Goal: Find specific page/section: Find specific page/section

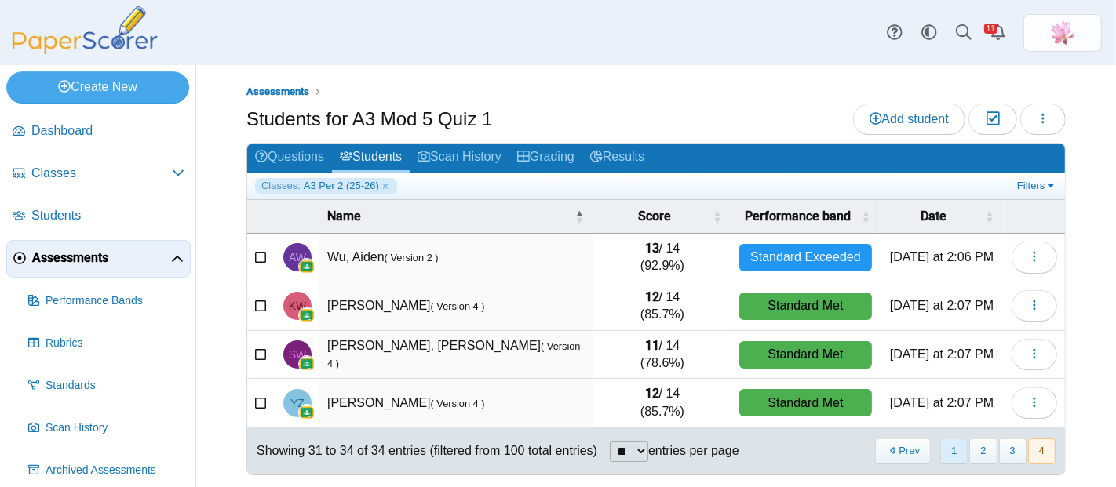
click at [945, 440] on button "1" at bounding box center [953, 452] width 27 height 26
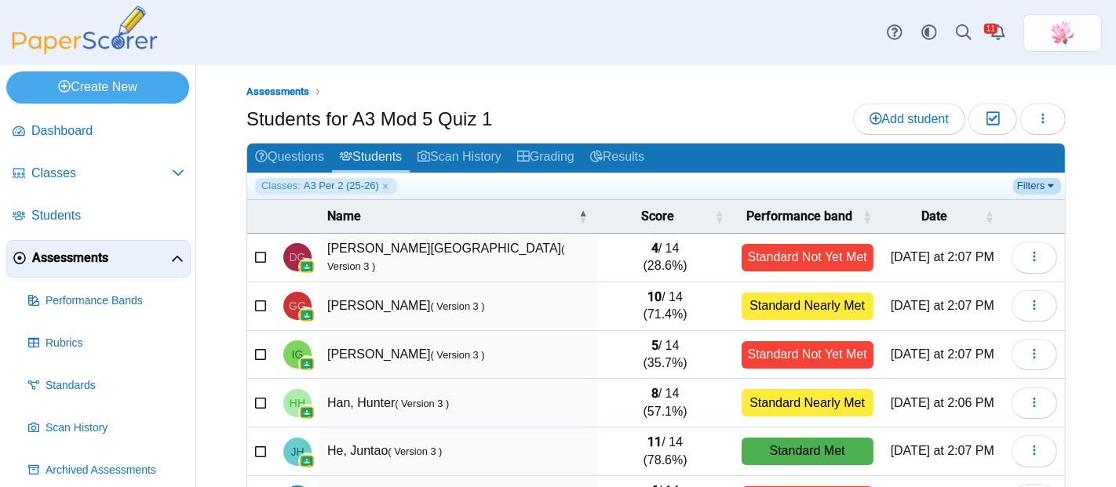
click at [1027, 181] on link "Filters" at bounding box center [1037, 186] width 48 height 16
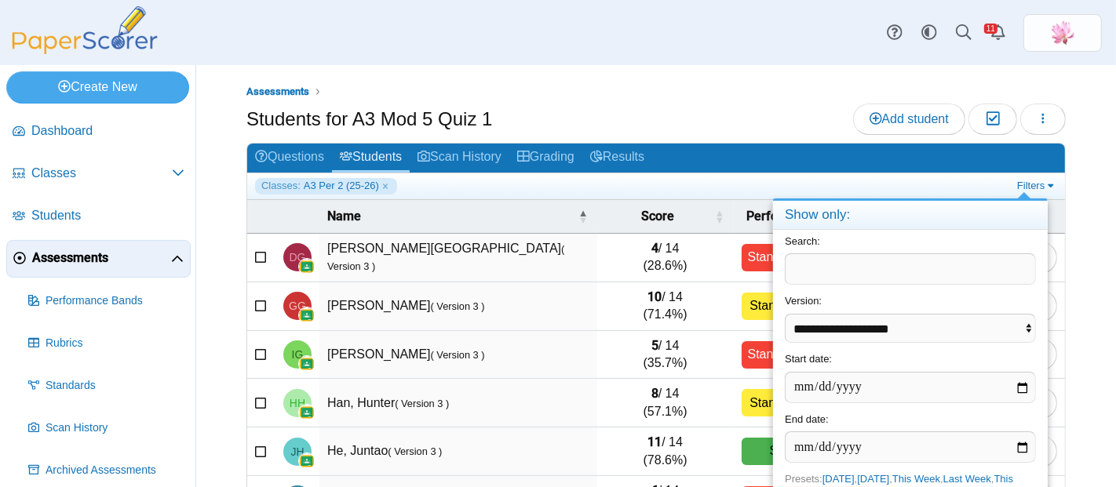
click at [750, 88] on ul "Assessments" at bounding box center [655, 92] width 819 height 16
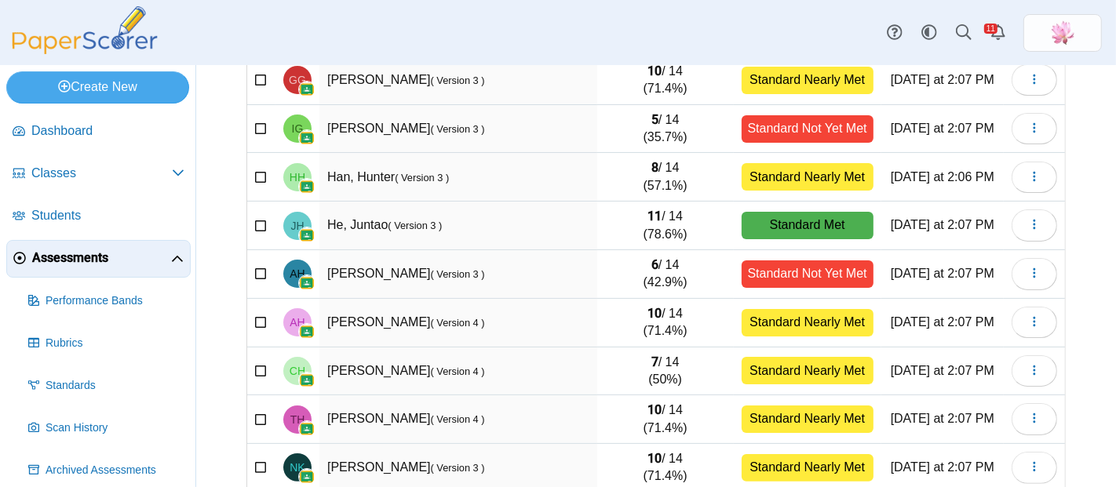
scroll to position [290, 0]
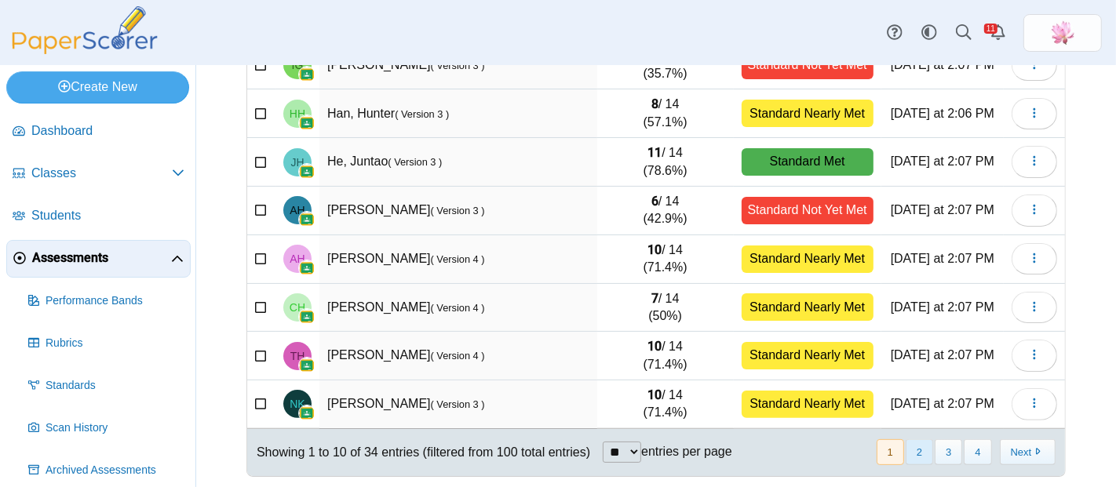
click at [914, 445] on button "2" at bounding box center [919, 453] width 27 height 26
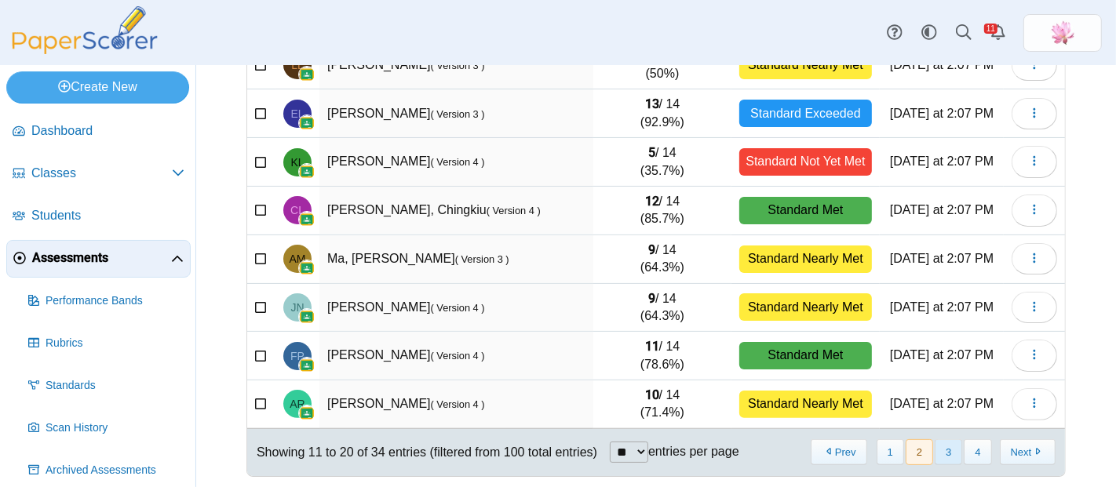
click at [935, 454] on button "3" at bounding box center [948, 453] width 27 height 26
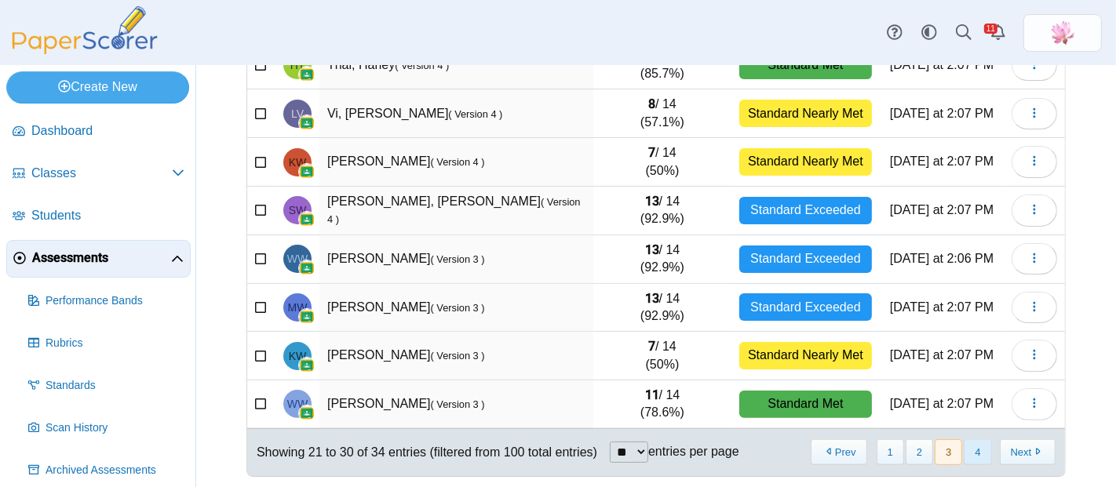
click at [964, 450] on button "4" at bounding box center [977, 453] width 27 height 26
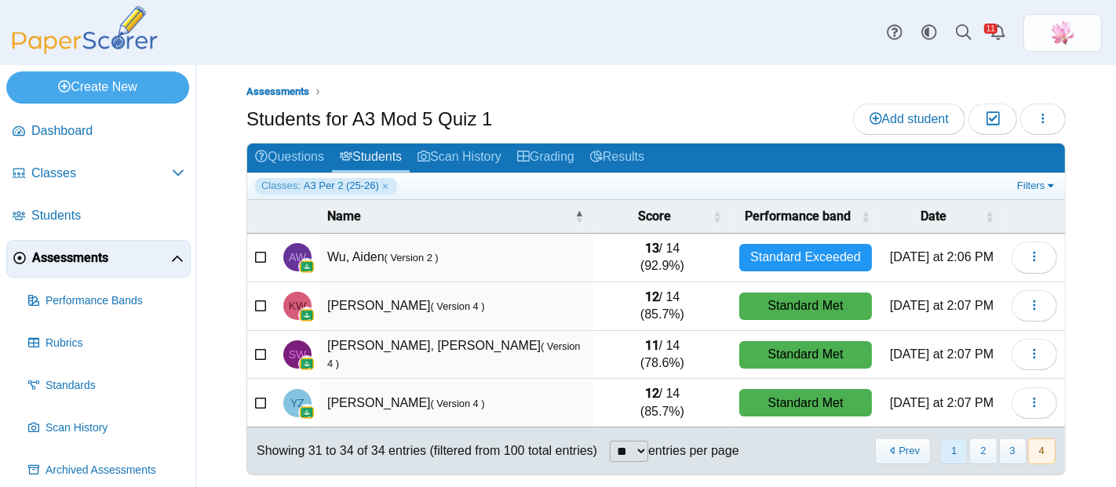
click at [940, 443] on button "1" at bounding box center [953, 452] width 27 height 26
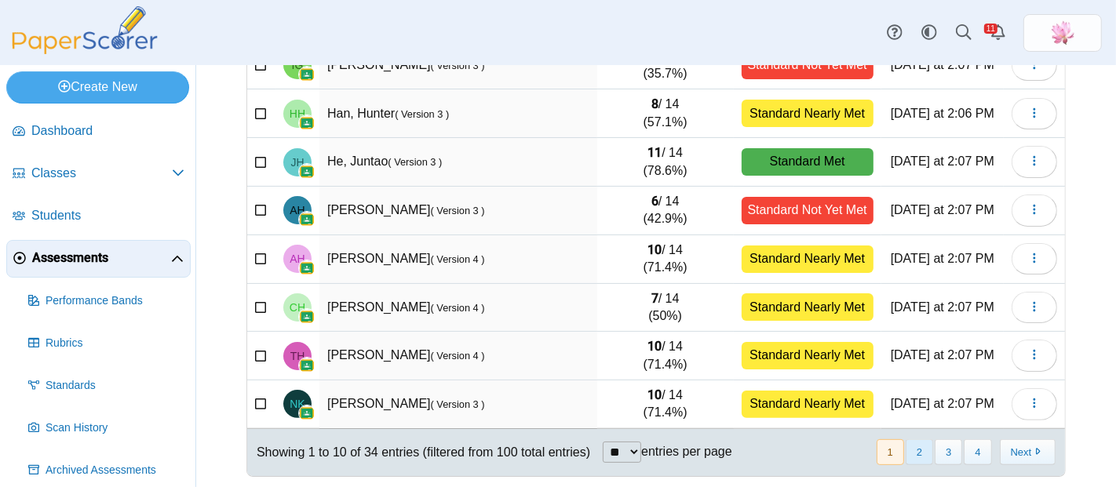
click at [906, 445] on button "2" at bounding box center [919, 453] width 27 height 26
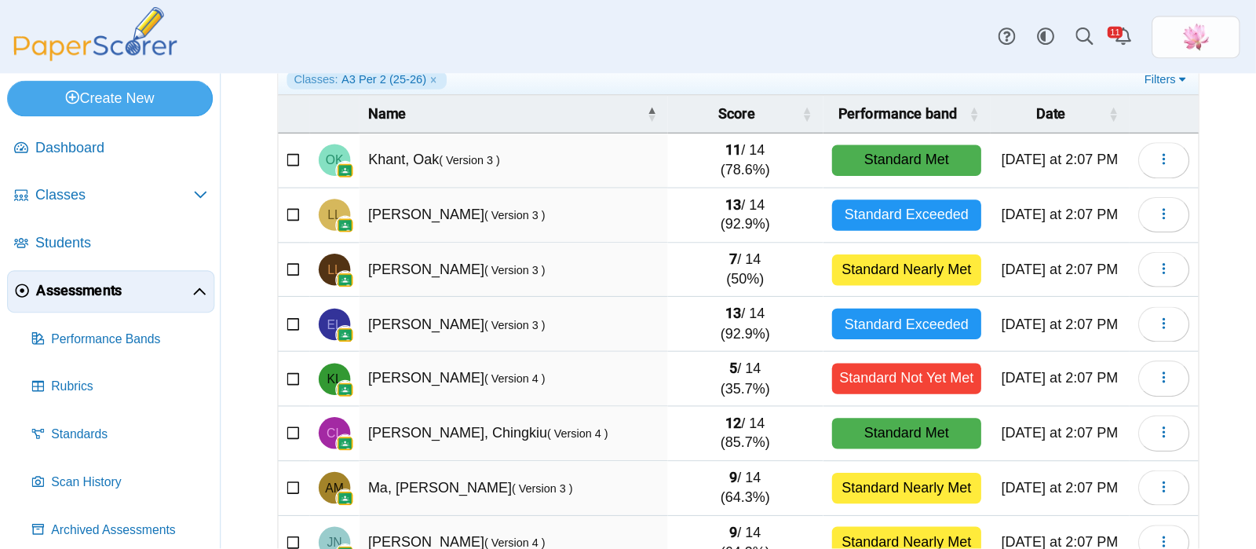
scroll to position [0, 0]
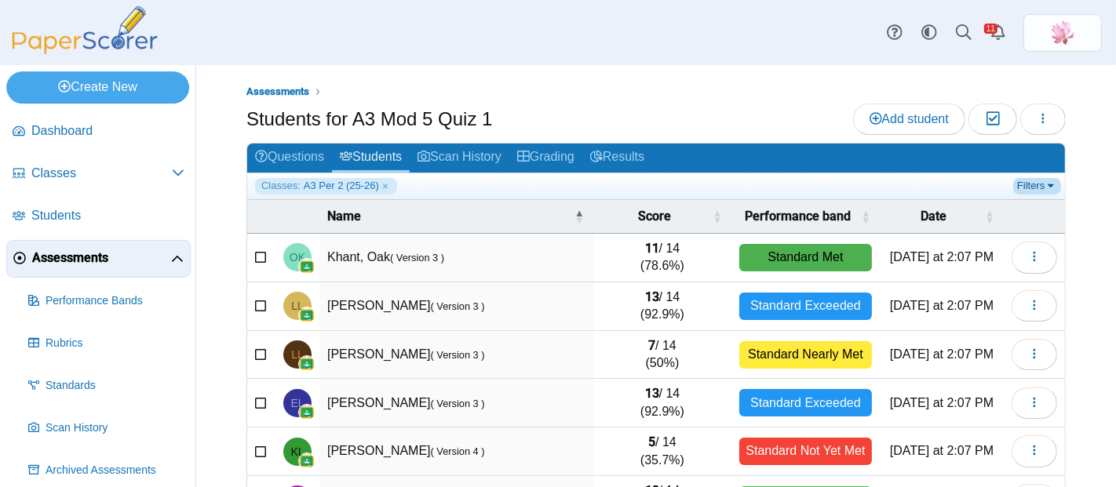
click at [1013, 184] on link "Filters" at bounding box center [1037, 186] width 48 height 16
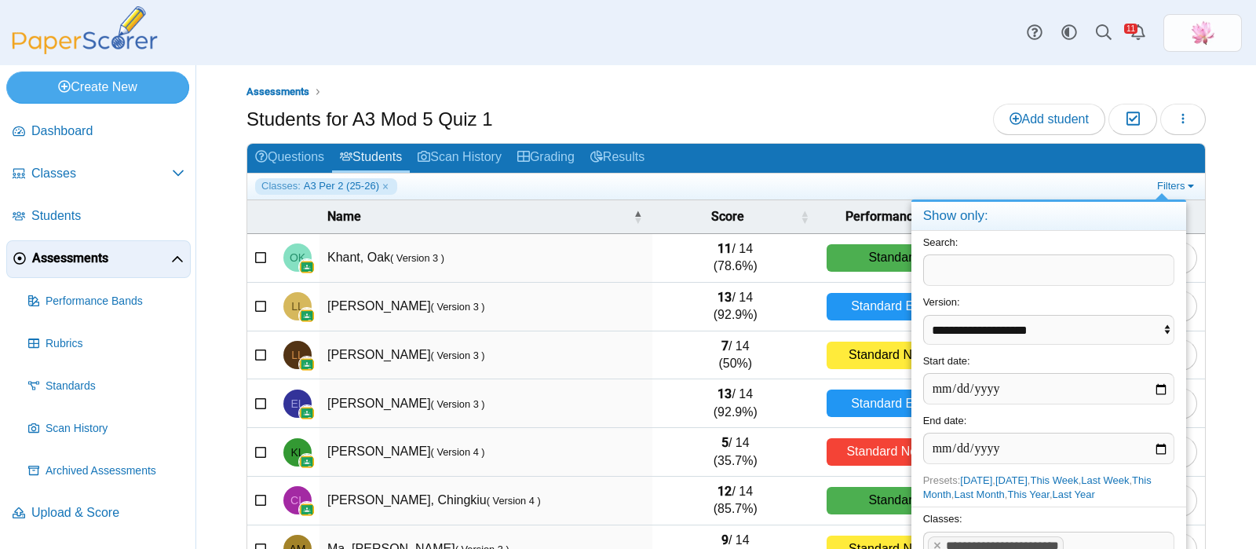
click at [1114, 487] on span at bounding box center [1119, 545] width 105 height 27
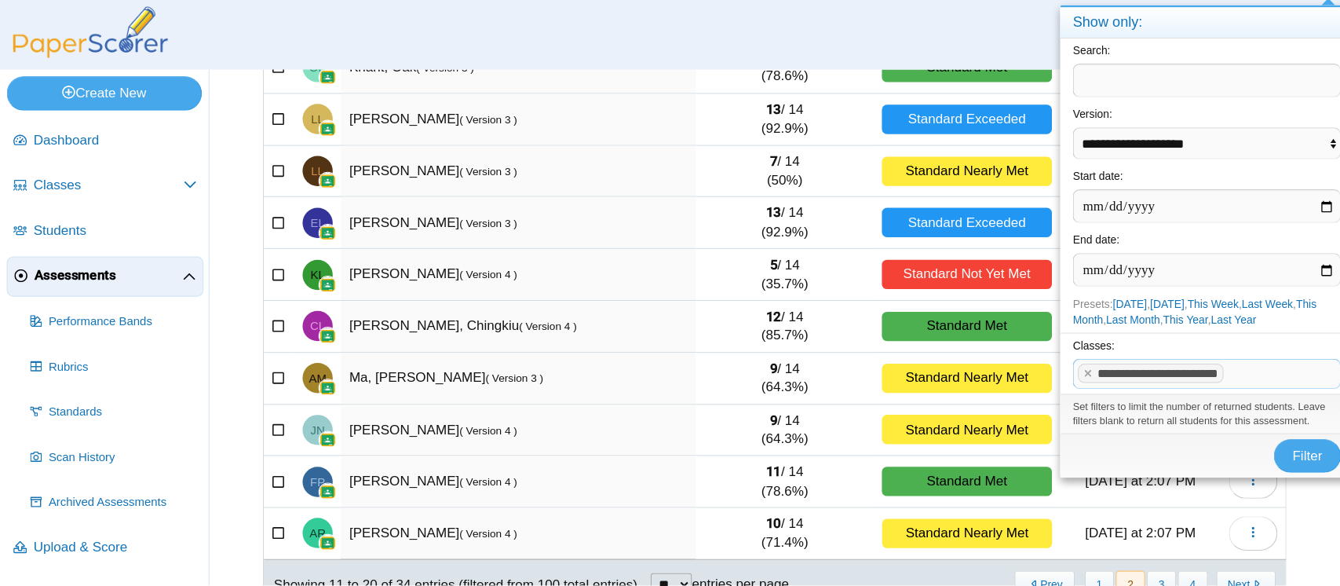
scroll to position [195, 0]
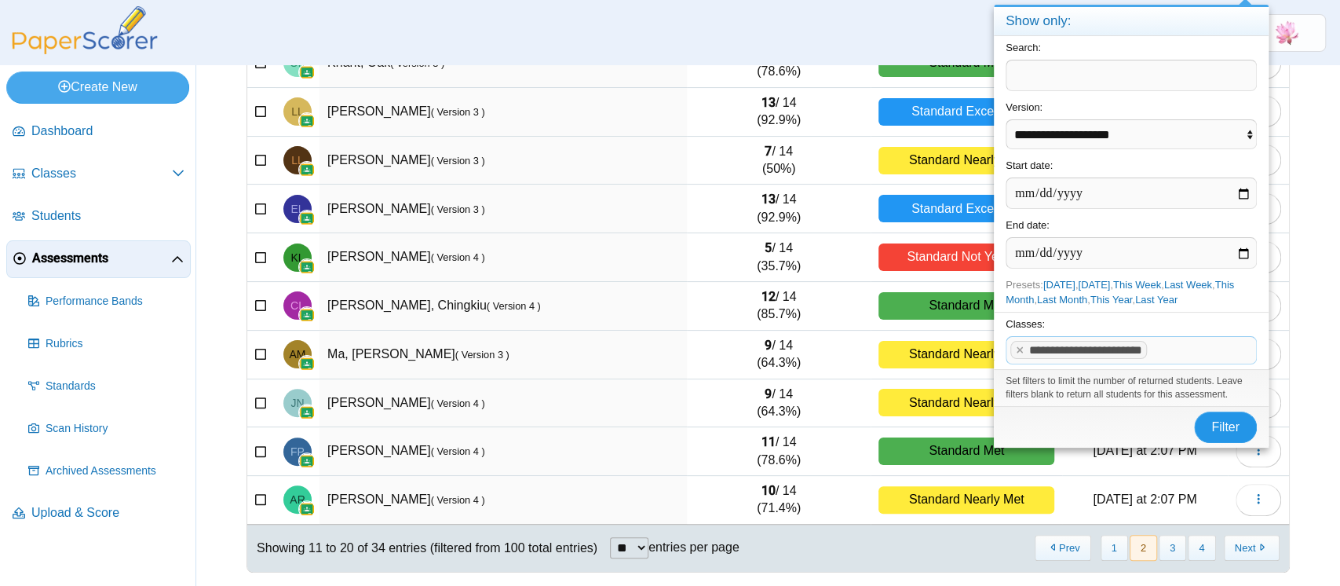
click at [1115, 418] on button "Filter" at bounding box center [1225, 426] width 63 height 31
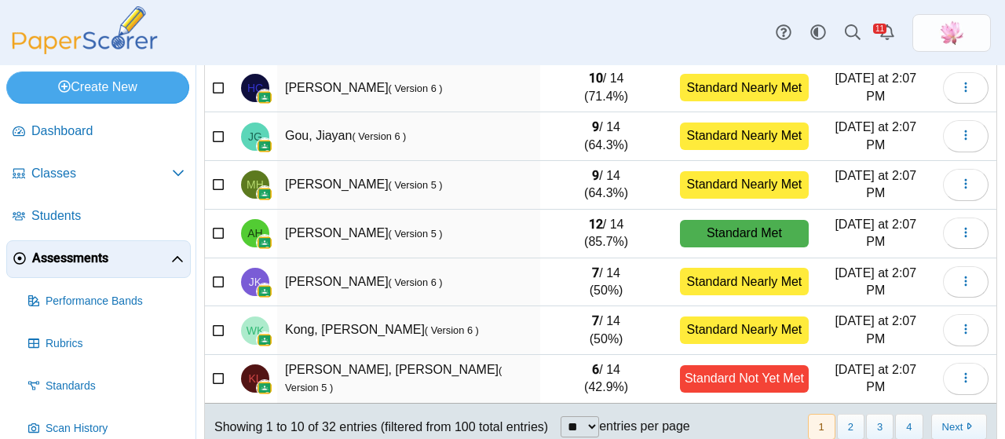
scroll to position [327, 0]
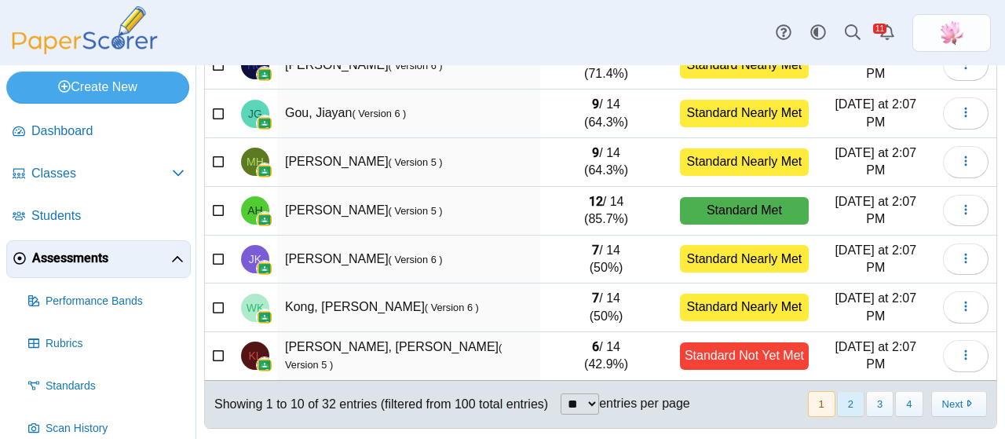
click at [846, 403] on button "2" at bounding box center [850, 404] width 27 height 26
